Goal: Task Accomplishment & Management: Complete application form

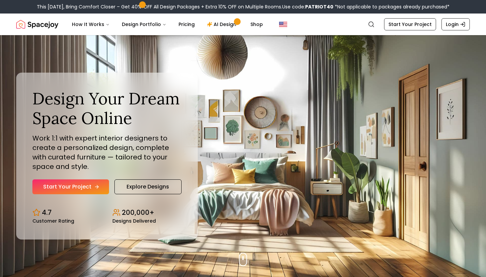
click at [94, 180] on link "Start Your Project" at bounding box center [70, 186] width 77 height 15
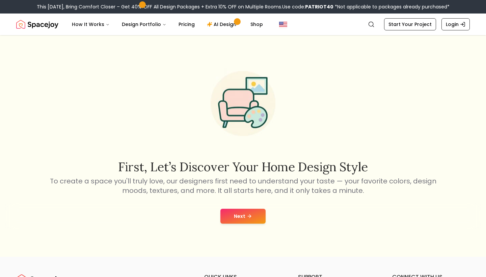
click at [242, 214] on button "Next" at bounding box center [242, 215] width 45 height 15
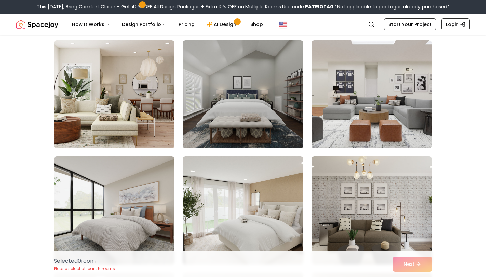
scroll to position [122, 0]
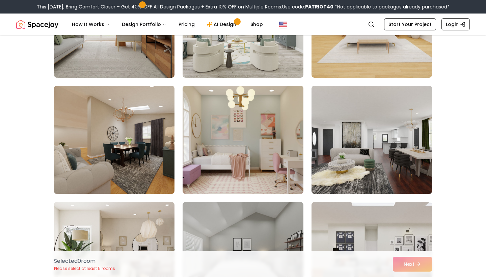
click at [245, 135] on img at bounding box center [242, 139] width 126 height 113
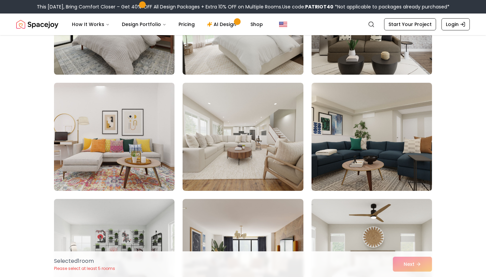
scroll to position [496, 0]
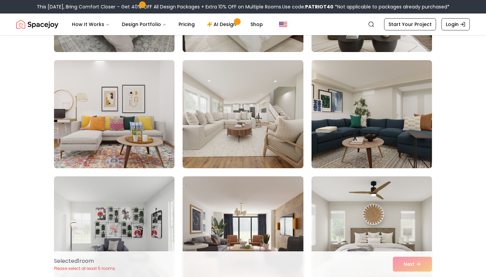
click at [143, 128] on img at bounding box center [114, 113] width 126 height 113
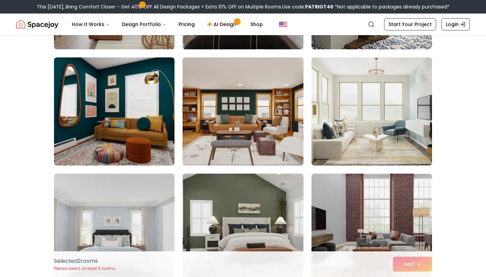
scroll to position [848, 0]
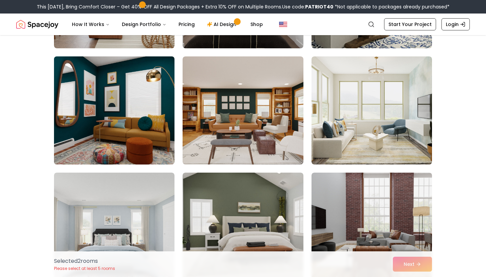
click at [143, 128] on img at bounding box center [114, 110] width 126 height 113
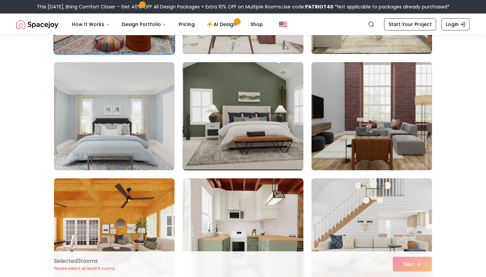
scroll to position [958, 0]
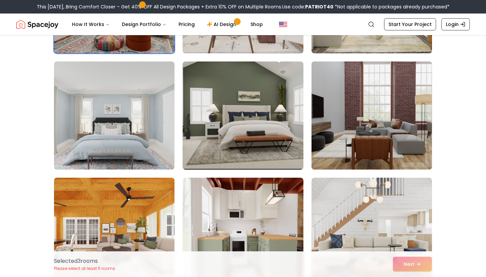
click at [359, 126] on img at bounding box center [371, 115] width 126 height 113
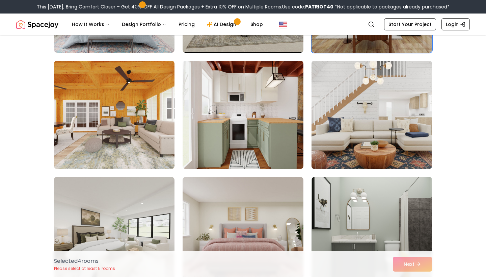
scroll to position [1076, 0]
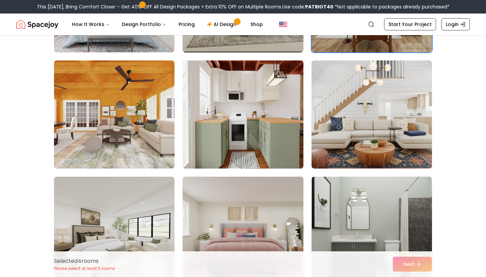
click at [260, 125] on img at bounding box center [242, 114] width 126 height 113
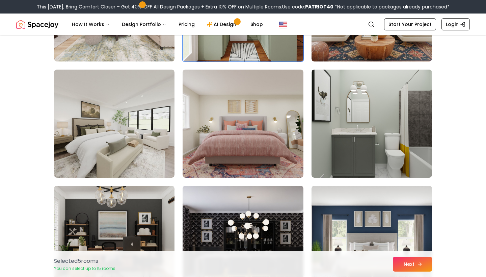
scroll to position [1351, 0]
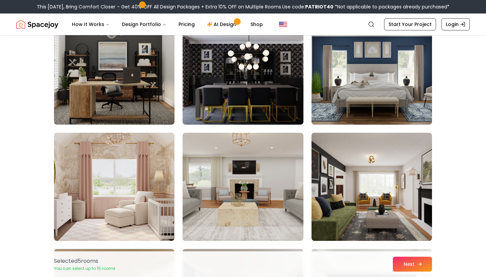
click at [410, 260] on button "Next" at bounding box center [412, 263] width 39 height 15
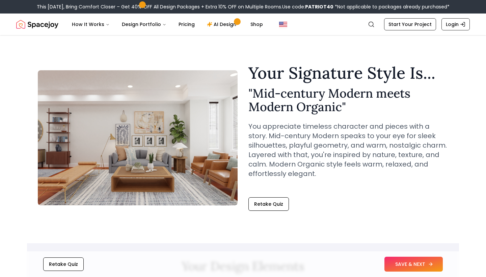
click at [415, 269] on button "SAVE & NEXT" at bounding box center [413, 263] width 58 height 15
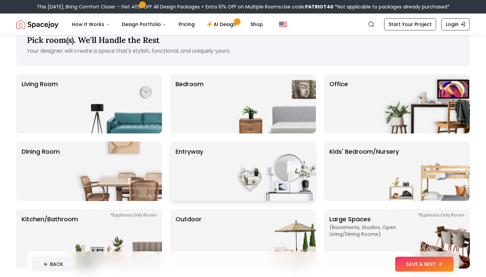
scroll to position [19, 0]
click at [151, 119] on img at bounding box center [119, 103] width 86 height 59
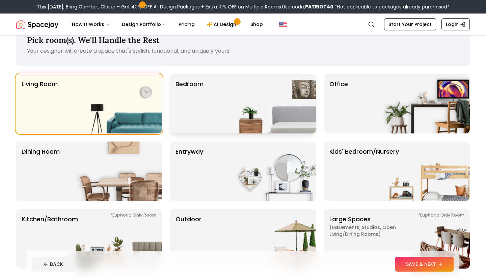
click at [190, 119] on p "Bedroom" at bounding box center [189, 103] width 28 height 49
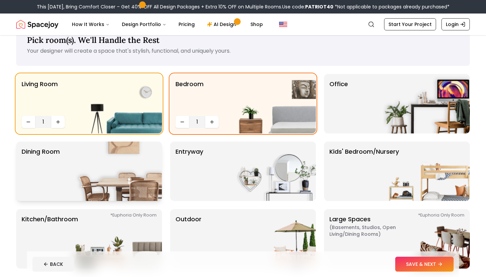
click at [82, 177] on img at bounding box center [119, 170] width 86 height 59
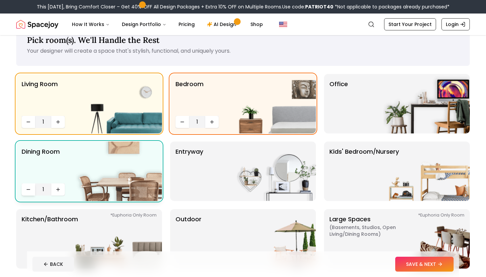
click at [31, 189] on button "Decrease quantity" at bounding box center [28, 189] width 13 height 12
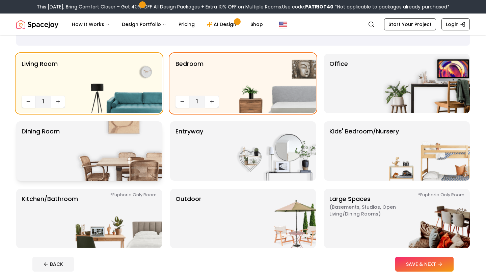
scroll to position [70, 0]
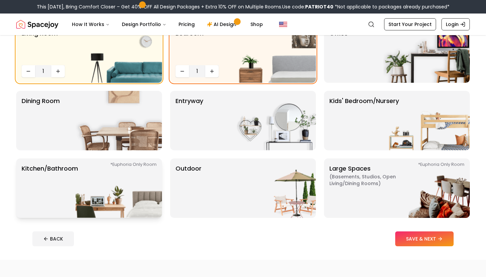
click at [135, 164] on img at bounding box center [119, 187] width 86 height 59
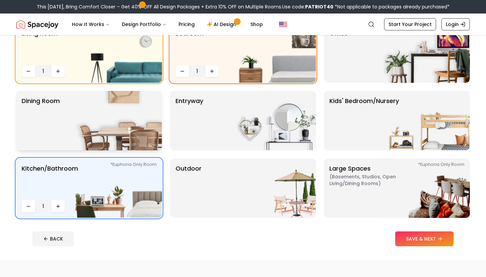
click at [124, 117] on img at bounding box center [119, 120] width 86 height 59
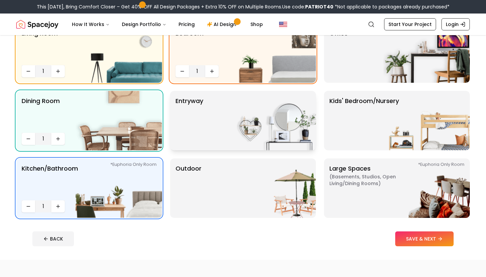
click at [201, 130] on p "entryway" at bounding box center [189, 120] width 28 height 49
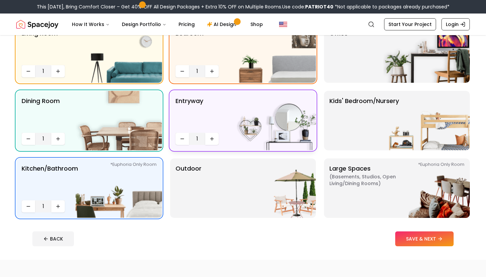
click at [281, 123] on img at bounding box center [272, 120] width 86 height 59
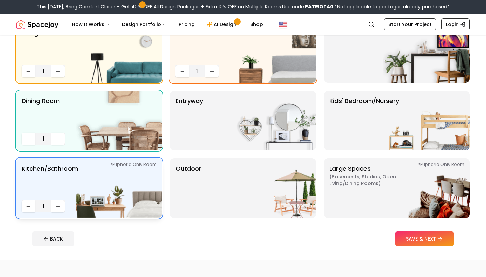
click at [142, 187] on img at bounding box center [119, 187] width 86 height 59
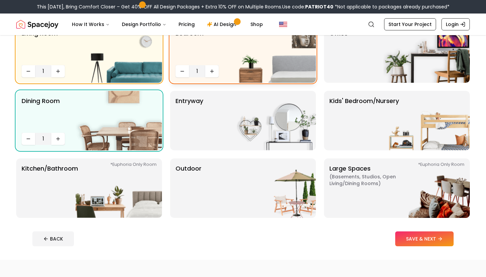
click at [204, 42] on div "Bedroom 1" at bounding box center [243, 52] width 146 height 59
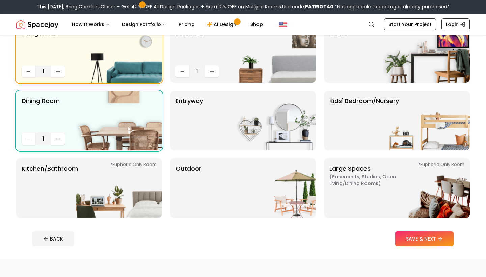
click at [135, 55] on img at bounding box center [119, 52] width 86 height 59
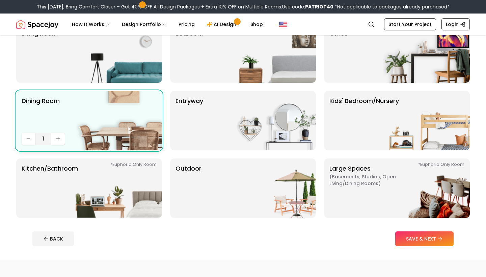
click at [133, 112] on img at bounding box center [119, 120] width 86 height 59
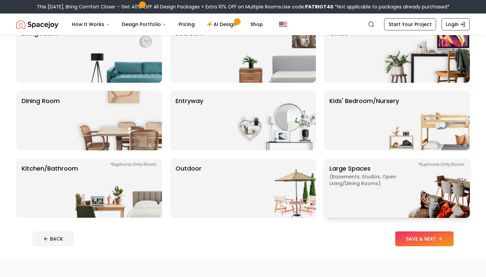
click at [422, 194] on img at bounding box center [426, 187] width 86 height 59
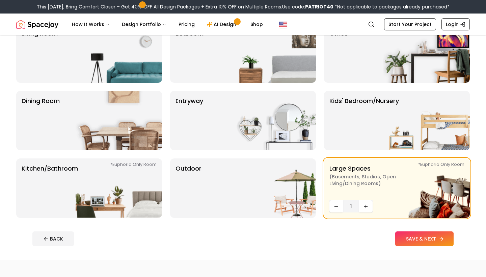
click at [425, 240] on button "SAVE & NEXT" at bounding box center [424, 238] width 58 height 15
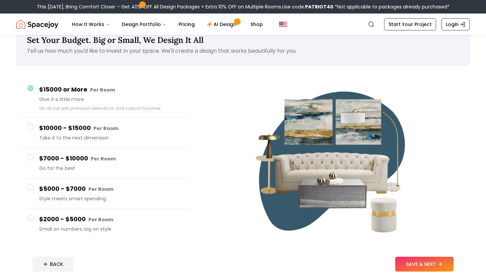
scroll to position [21, 0]
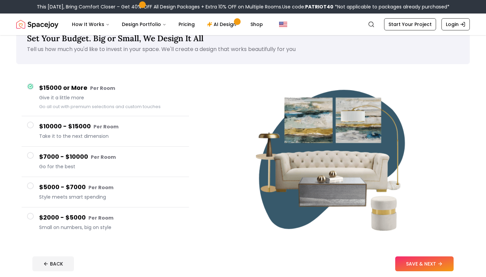
click at [88, 125] on h4 "$10000 - $15000 Per Room" at bounding box center [111, 126] width 144 height 10
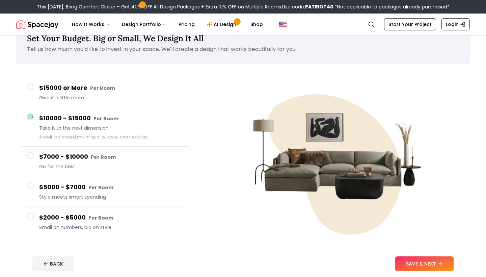
click at [104, 91] on small "Per Room" at bounding box center [102, 88] width 25 height 7
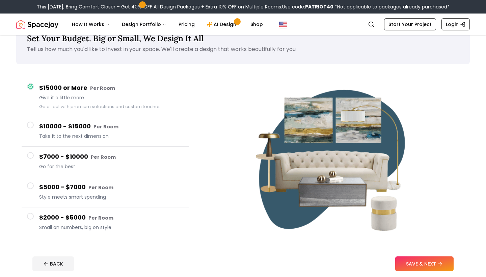
click at [101, 116] on button "$10000 - $15000 Per Room Take it to the next dimension" at bounding box center [105, 131] width 167 height 30
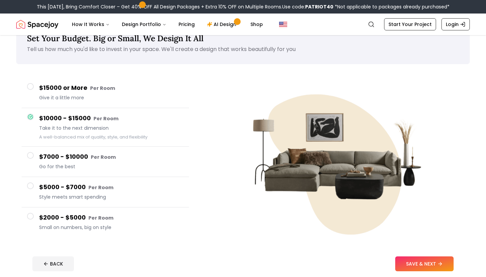
click at [89, 153] on h4 "$7000 - $10000 Per Room" at bounding box center [111, 157] width 144 height 10
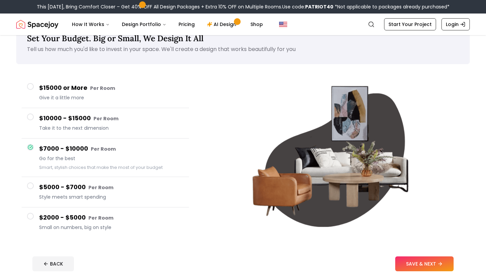
click at [86, 187] on h4 "$5000 - $7000 Per Room" at bounding box center [111, 187] width 144 height 10
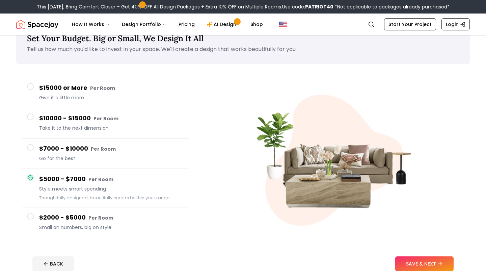
click at [85, 221] on h4 "$2000 - $5000 Per Room" at bounding box center [111, 217] width 144 height 10
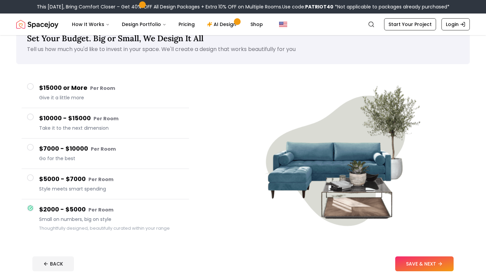
click at [94, 116] on small "Per Room" at bounding box center [105, 118] width 25 height 7
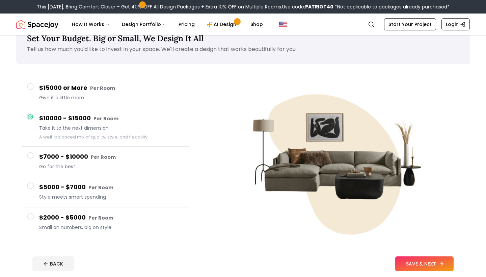
click at [415, 261] on button "SAVE & NEXT" at bounding box center [424, 263] width 58 height 15
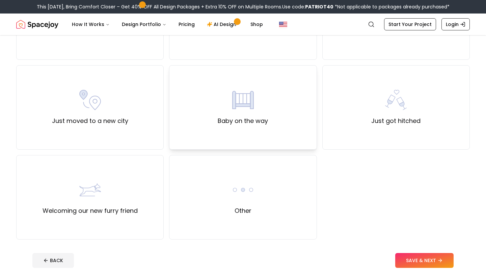
scroll to position [208, 0]
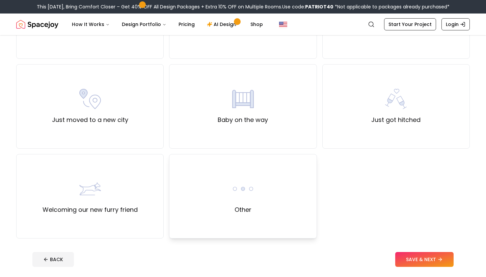
click at [268, 187] on div "Other" at bounding box center [242, 196] width 147 height 84
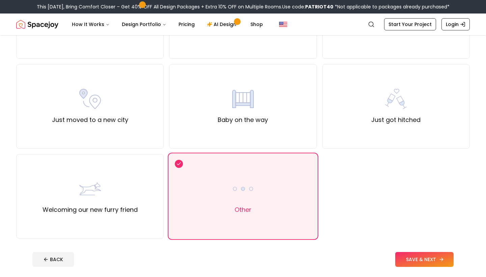
click at [415, 262] on button "SAVE & NEXT" at bounding box center [424, 259] width 58 height 15
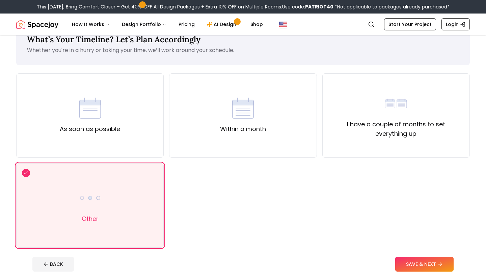
scroll to position [20, 0]
click at [353, 142] on div "I have a couple of months to set everything up" at bounding box center [395, 115] width 147 height 84
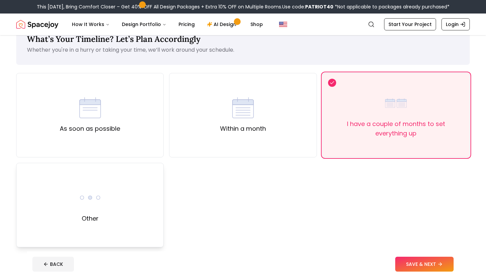
click at [104, 183] on div "Other" at bounding box center [89, 205] width 147 height 84
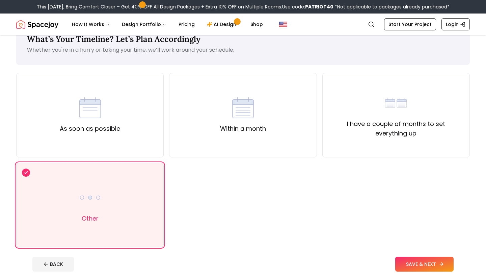
click at [425, 261] on button "SAVE & NEXT" at bounding box center [424, 263] width 58 height 15
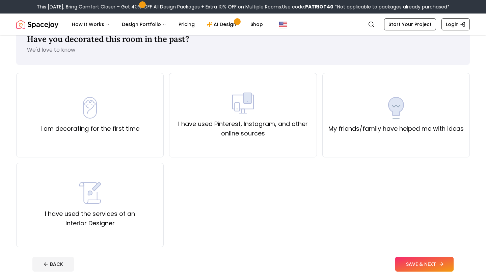
click at [414, 263] on button "SAVE & NEXT" at bounding box center [424, 263] width 58 height 15
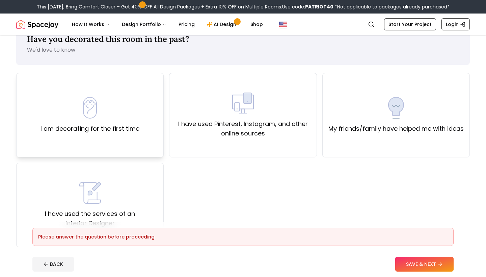
click at [150, 140] on div "I am decorating for the first time" at bounding box center [89, 115] width 147 height 84
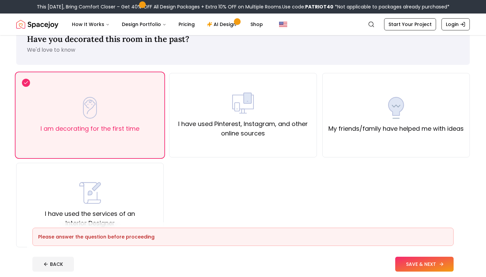
click at [402, 258] on button "SAVE & NEXT" at bounding box center [424, 263] width 58 height 15
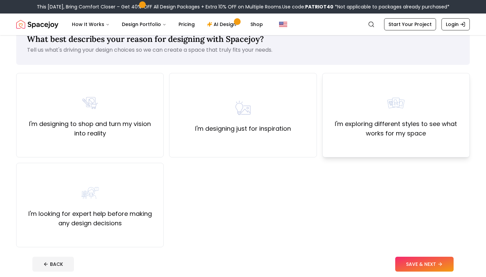
click at [384, 94] on div "I'm exploring different styles to see what works for my space" at bounding box center [396, 115] width 136 height 46
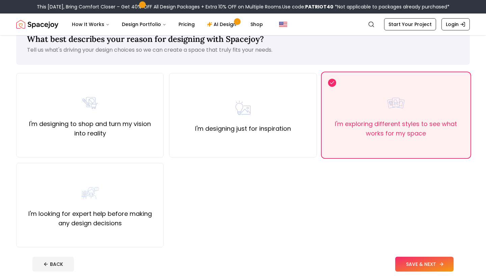
click at [416, 261] on button "SAVE & NEXT" at bounding box center [424, 263] width 58 height 15
